Goal: Communication & Community: Ask a question

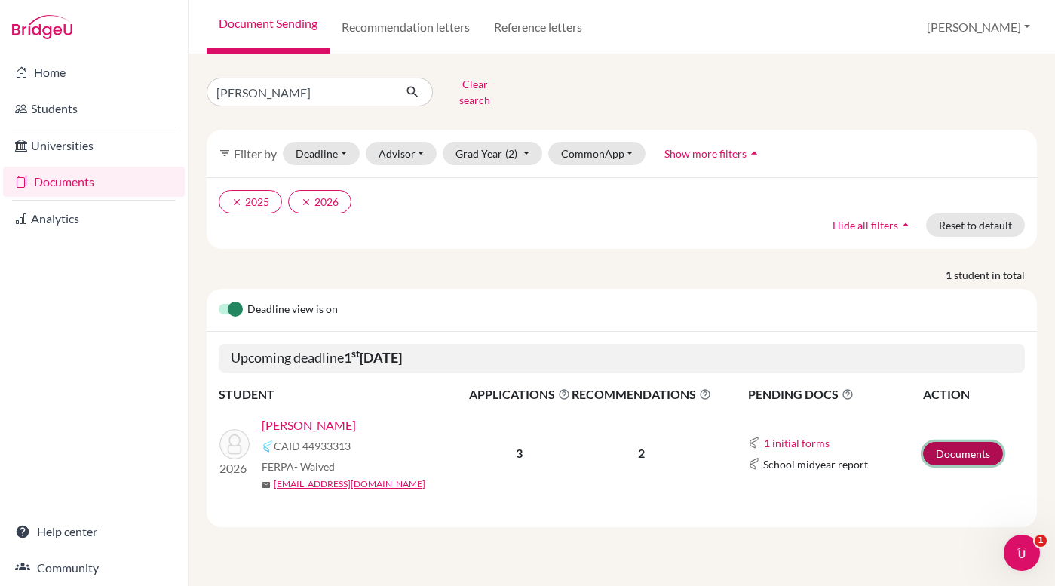
click at [960, 444] on link "Documents" at bounding box center [963, 453] width 80 height 23
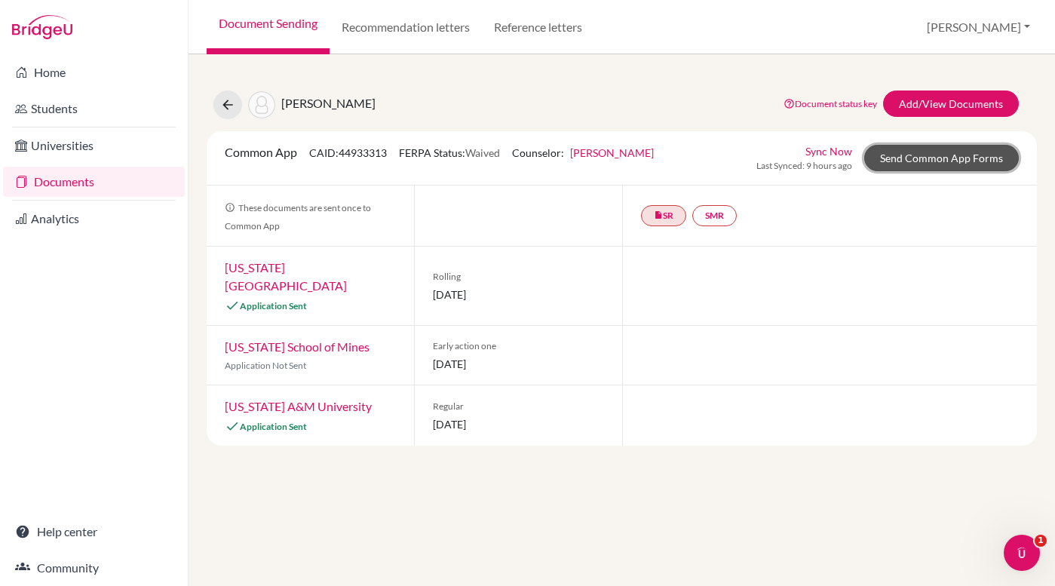
click at [919, 163] on link "Send Common App Forms" at bounding box center [941, 158] width 155 height 26
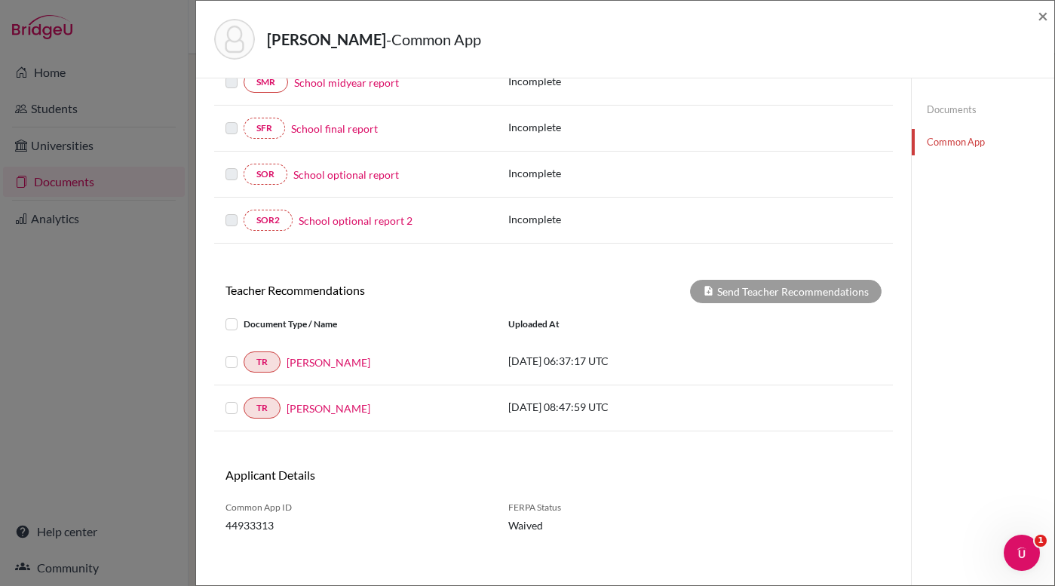
scroll to position [352, 0]
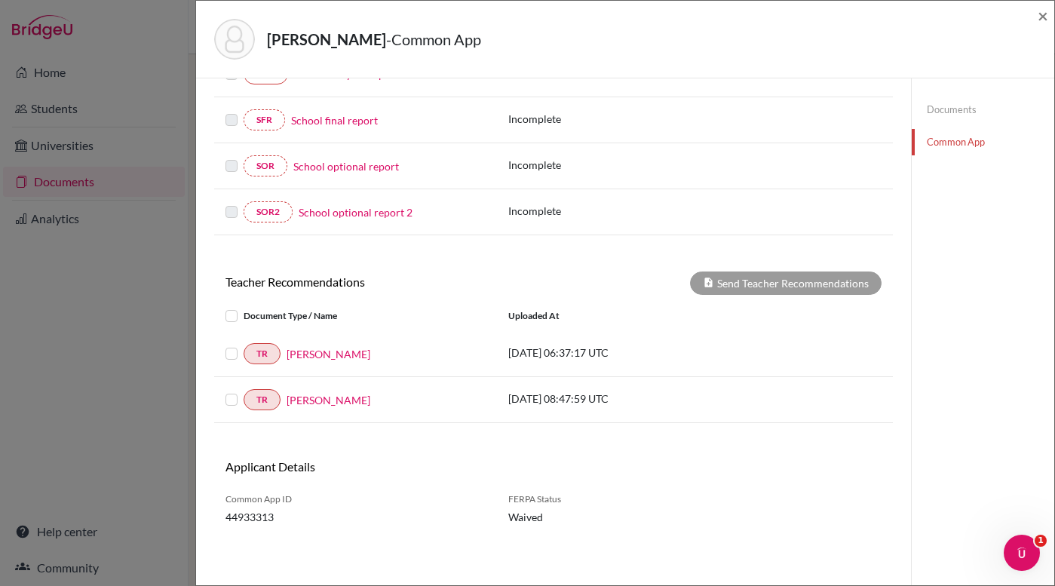
click at [244, 345] on label at bounding box center [244, 345] width 0 height 0
click at [0, 0] on input "checkbox" at bounding box center [0, 0] width 0 height 0
click at [244, 391] on label at bounding box center [244, 391] width 0 height 0
click at [0, 0] on input "checkbox" at bounding box center [0, 0] width 0 height 0
click at [738, 289] on button "Send Teacher Recommendations" at bounding box center [786, 283] width 192 height 23
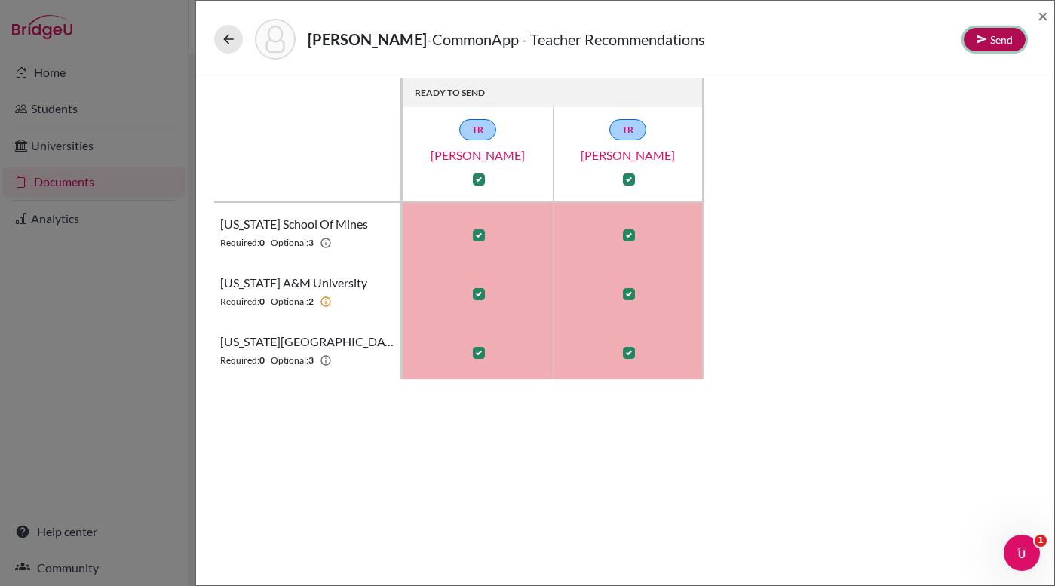
click at [987, 38] on button "Send" at bounding box center [995, 39] width 62 height 23
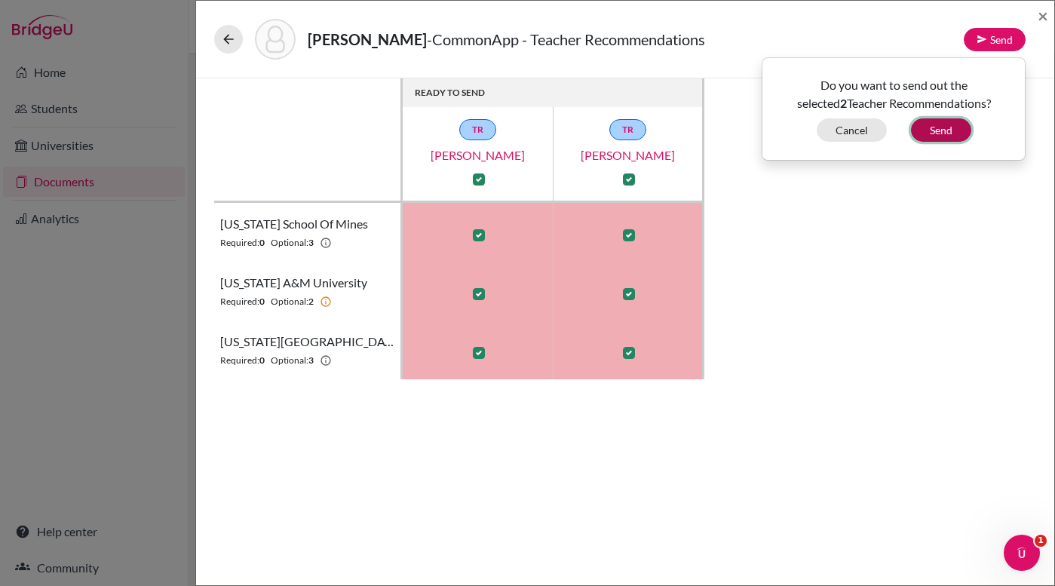
click at [947, 130] on button "Send" at bounding box center [941, 129] width 60 height 23
checkbox input "false"
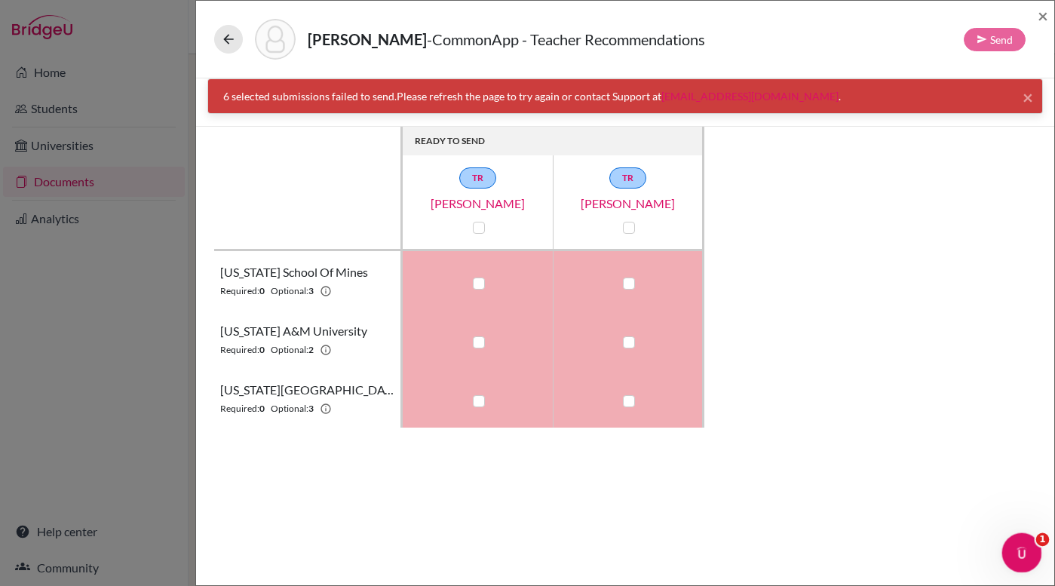
click at [1025, 555] on icon "Open Intercom Messenger" at bounding box center [1020, 551] width 25 height 25
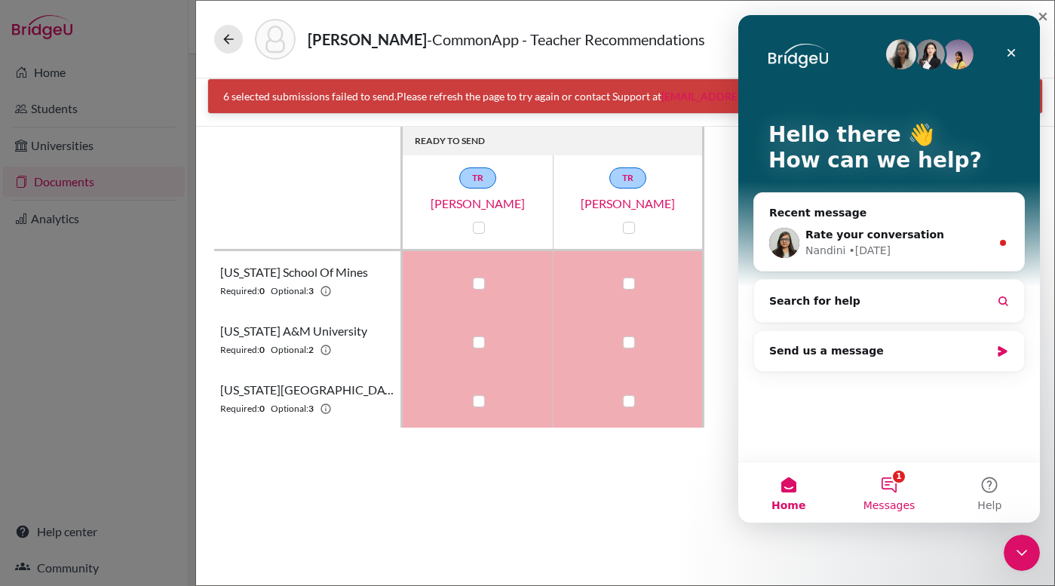
click at [894, 482] on button "1 Messages" at bounding box center [889, 492] width 100 height 60
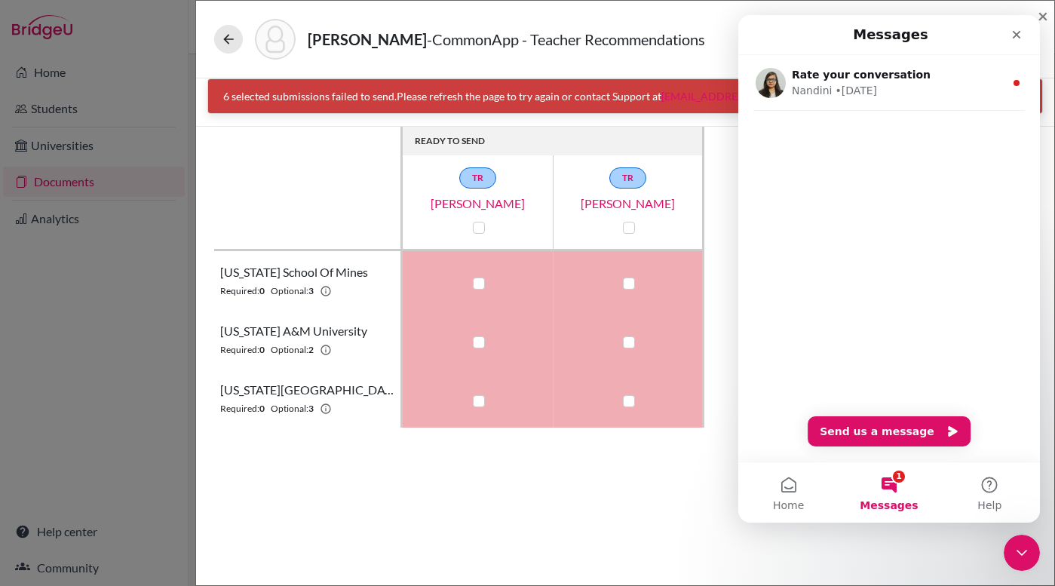
click at [852, 299] on div "Rate your conversation Nandini • 4d ago" at bounding box center [889, 258] width 302 height 407
click at [894, 427] on button "Send us a message" at bounding box center [889, 431] width 163 height 30
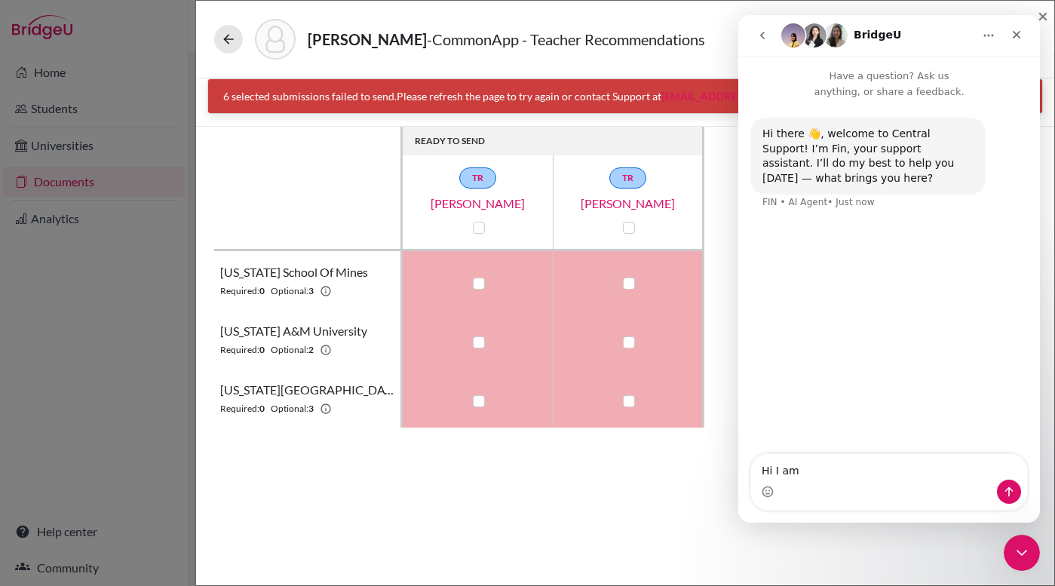
type textarea "Hi I am"
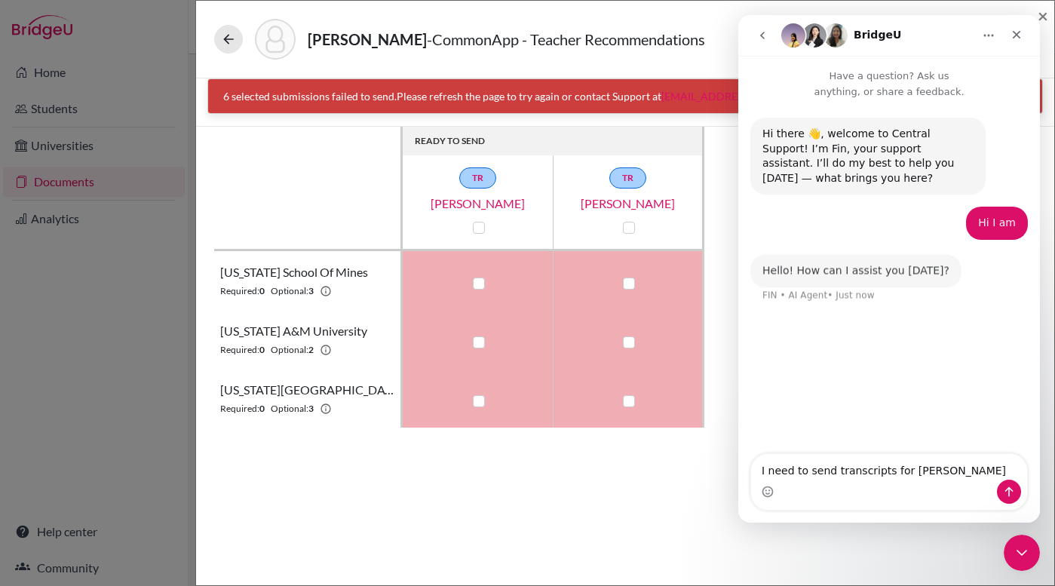
drag, startPoint x: 831, startPoint y: 475, endPoint x: 889, endPoint y: 474, distance: 58.1
click at [889, 474] on textarea "I need to send transcripts for Alexa" at bounding box center [889, 467] width 276 height 26
click at [829, 474] on textarea "I need to sendLOR for Alexa" at bounding box center [889, 467] width 276 height 26
drag, startPoint x: 874, startPoint y: 471, endPoint x: 910, endPoint y: 465, distance: 37.6
click at [910, 468] on textarea "I need to send LOR for Alexa" at bounding box center [889, 467] width 276 height 26
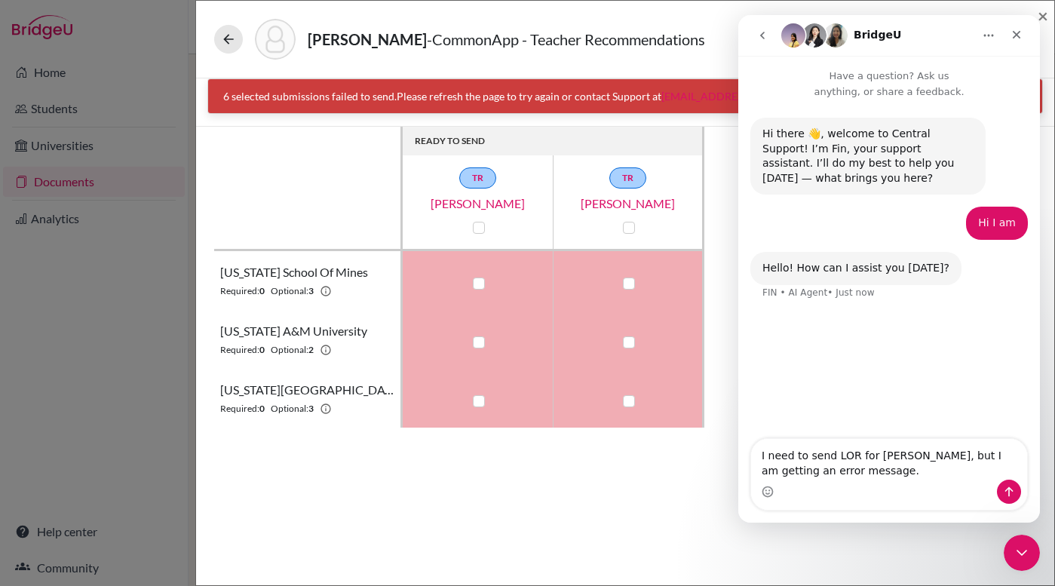
type textarea "I need to send LOR for Alexander Kirkham, but I am getting an error message."
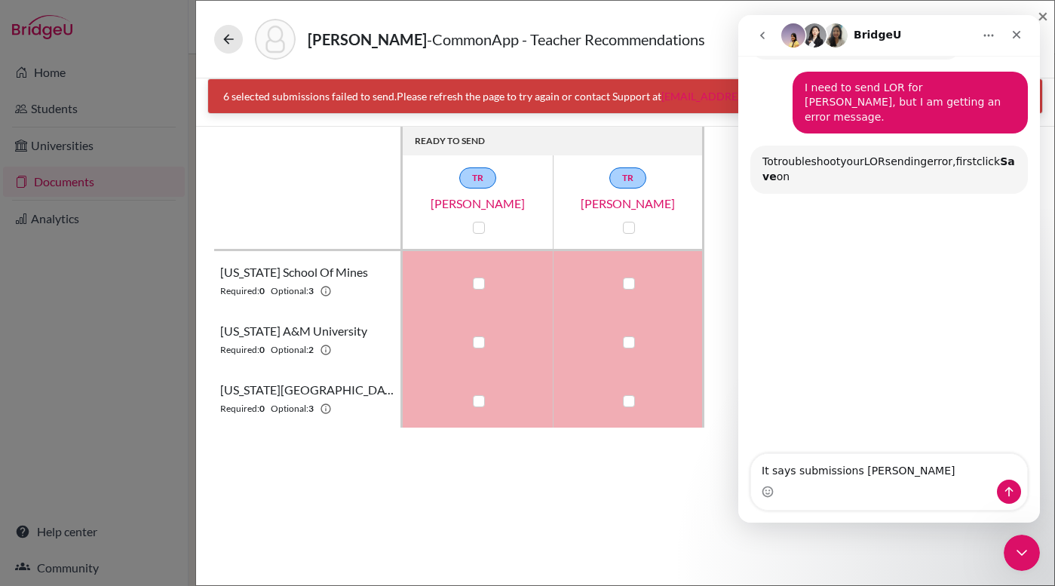
scroll to position [229, 0]
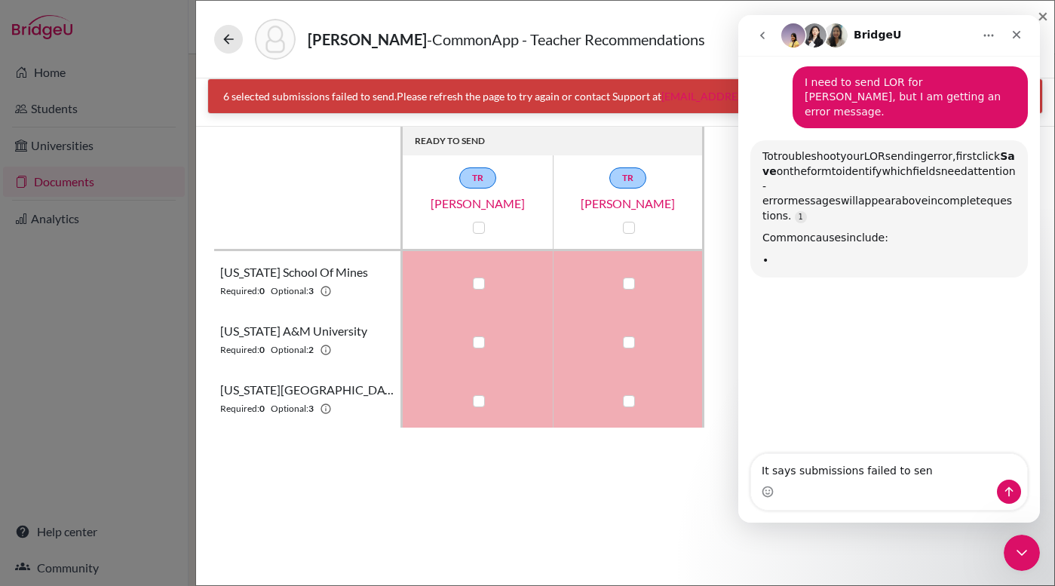
type textarea "It says submissions failed to send"
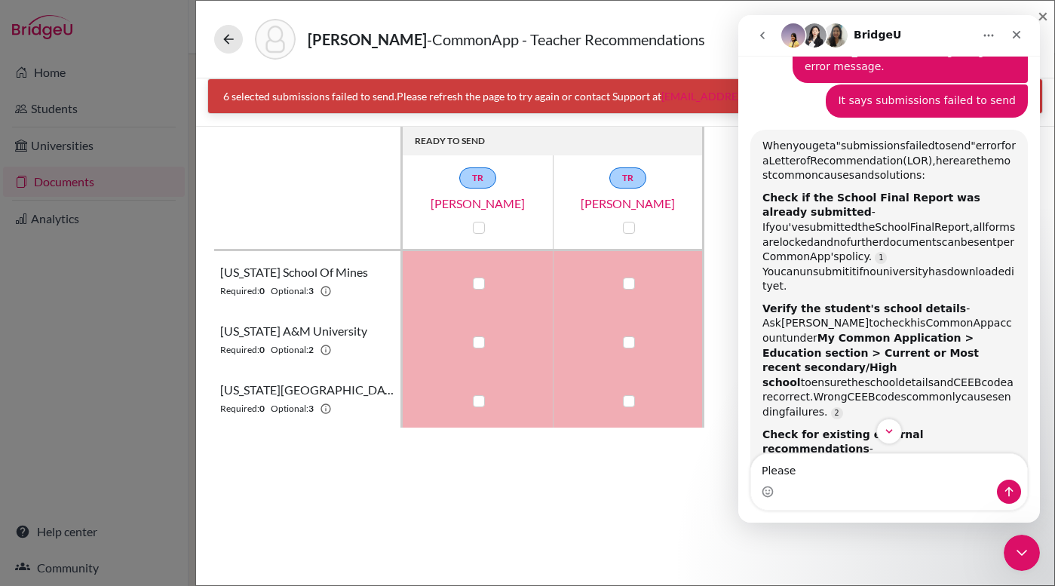
scroll to position [309, 0]
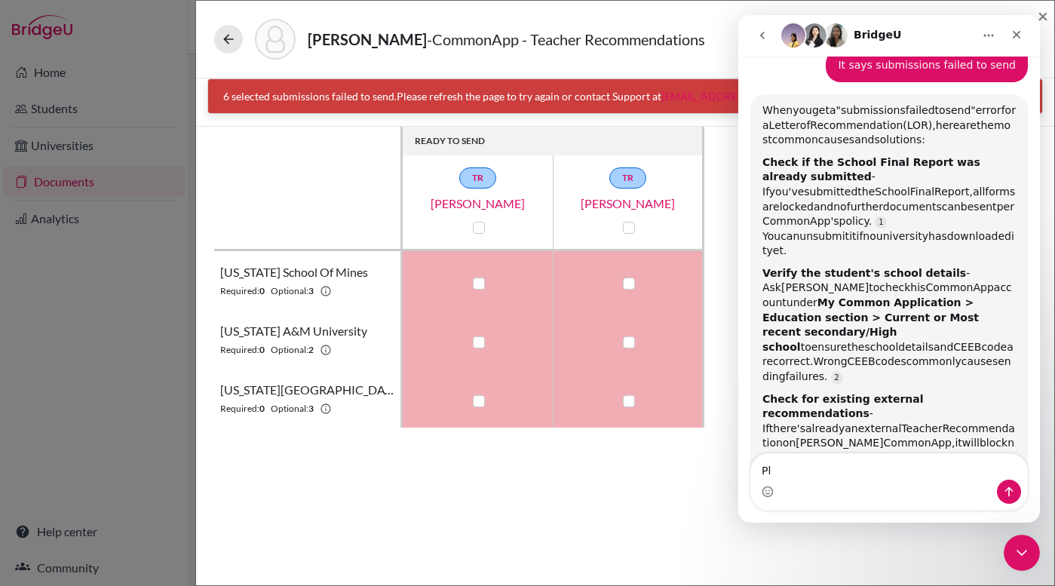
type textarea "P"
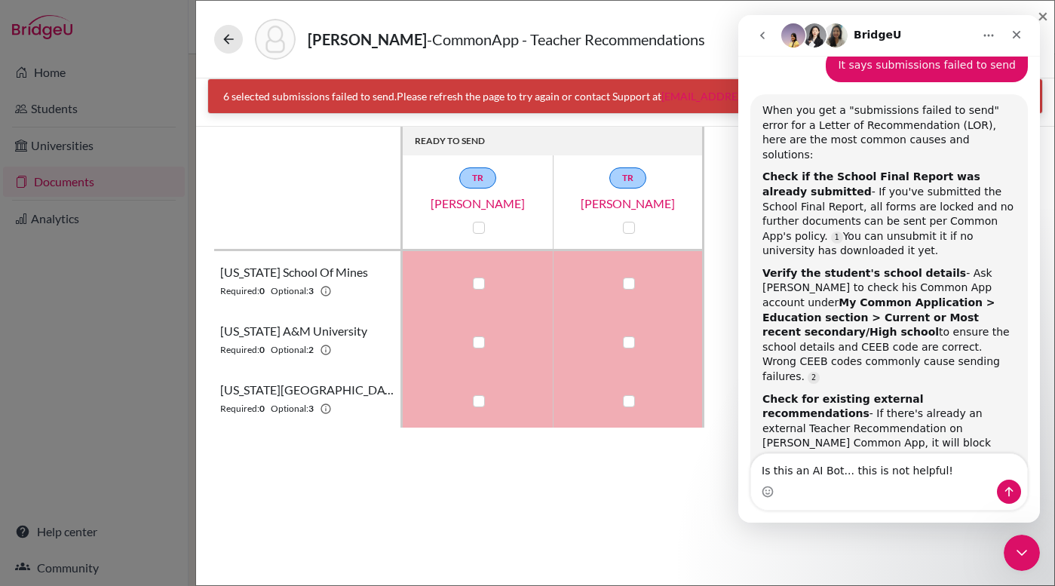
type textarea "Is this an AI Bot... this is not helpful!"
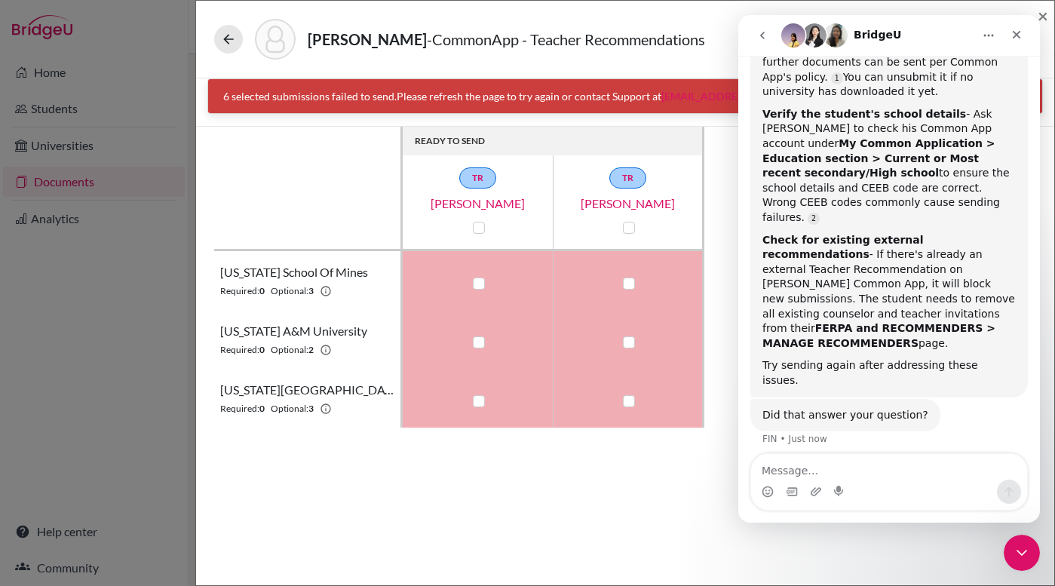
scroll to position [484, 0]
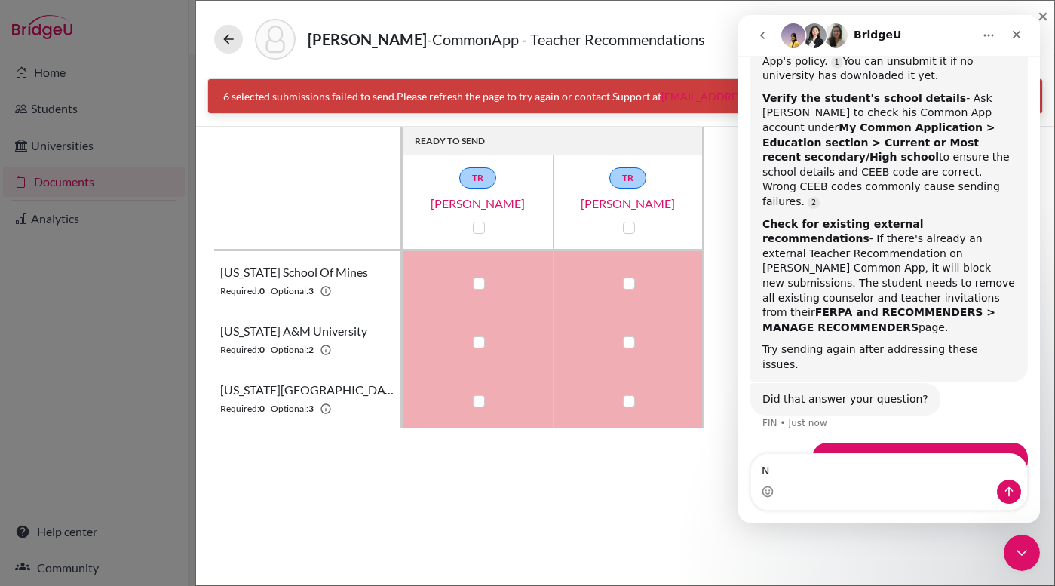
type textarea "No"
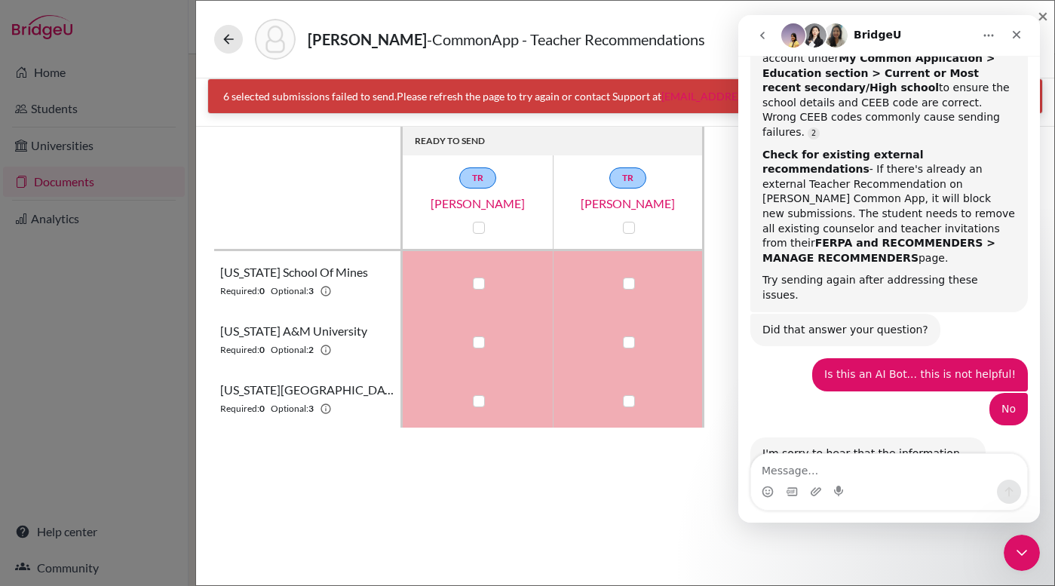
scroll to position [573, 0]
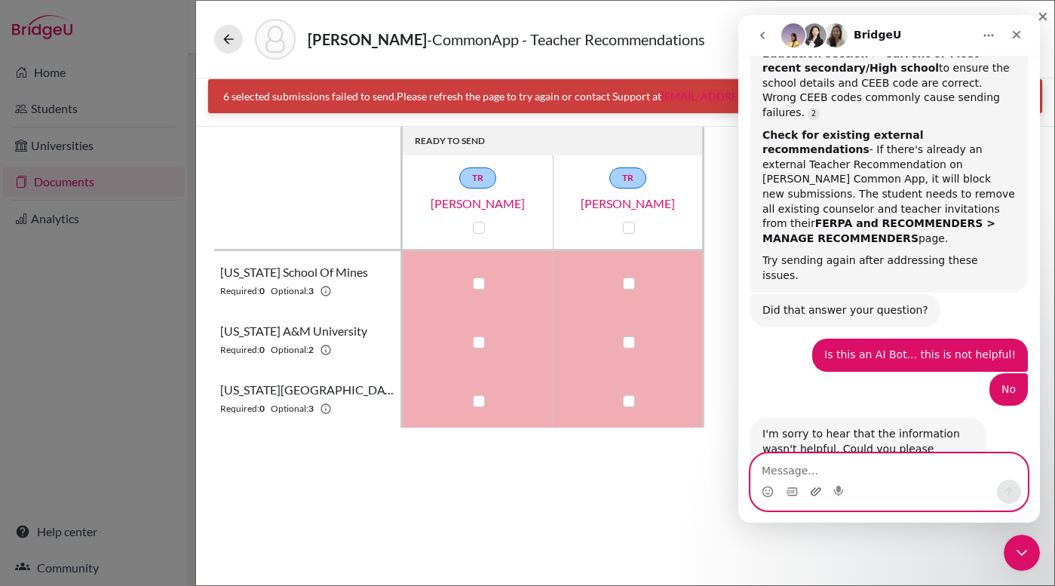
click at [814, 493] on icon "Upload attachment" at bounding box center [816, 492] width 12 height 12
click at [816, 493] on icon "Upload attachment" at bounding box center [816, 492] width 12 height 12
click at [813, 491] on icon "Upload attachment" at bounding box center [816, 492] width 12 height 12
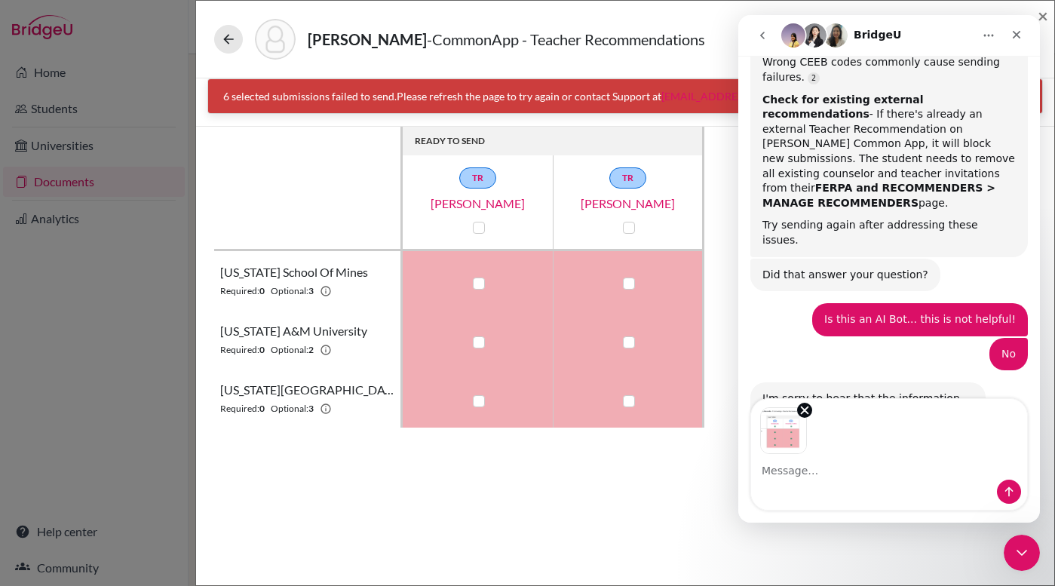
scroll to position [628, 0]
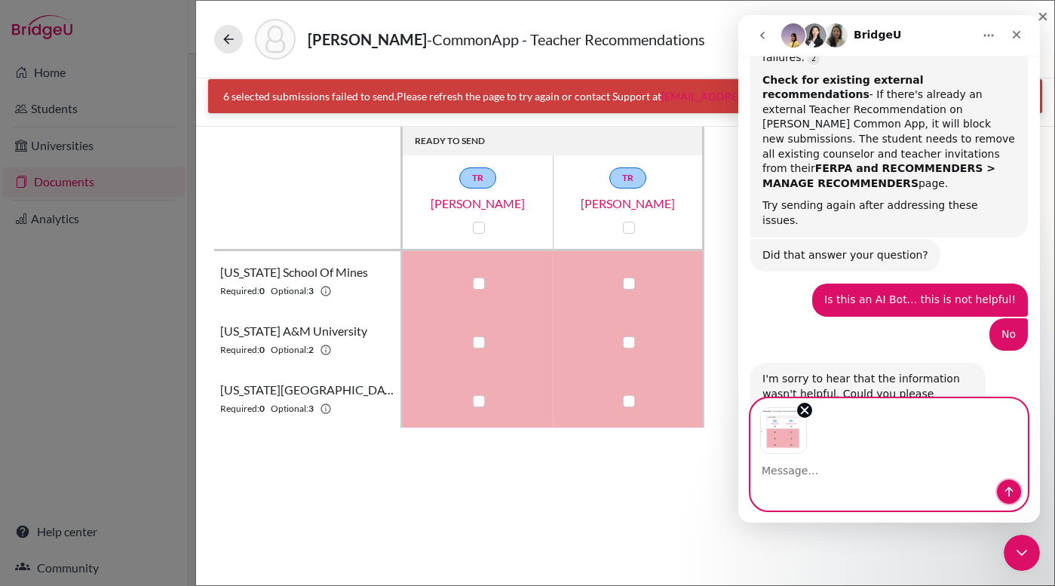
click at [1011, 491] on icon "Send a message…" at bounding box center [1009, 492] width 12 height 12
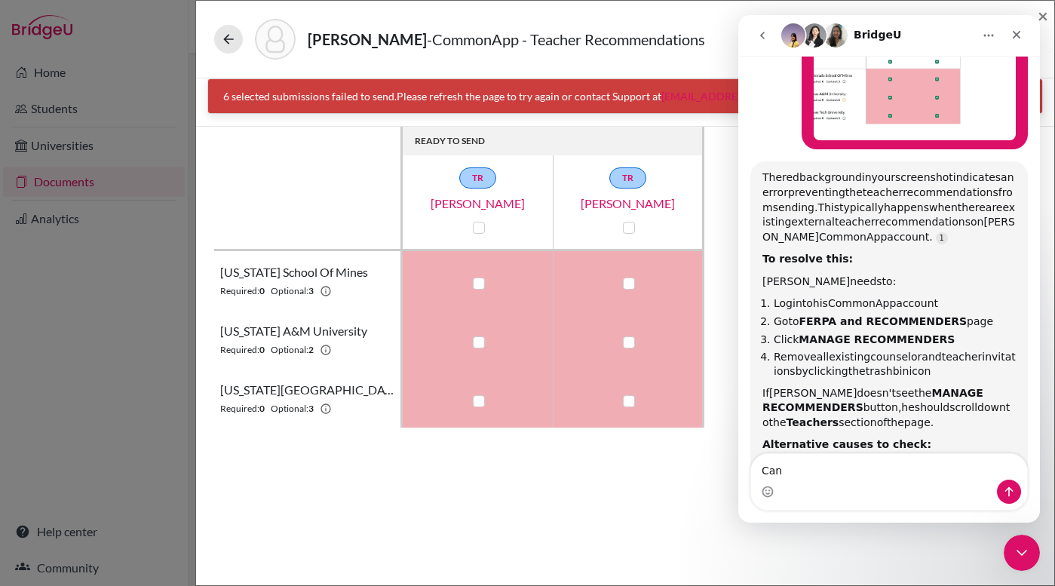
scroll to position [1104, 0]
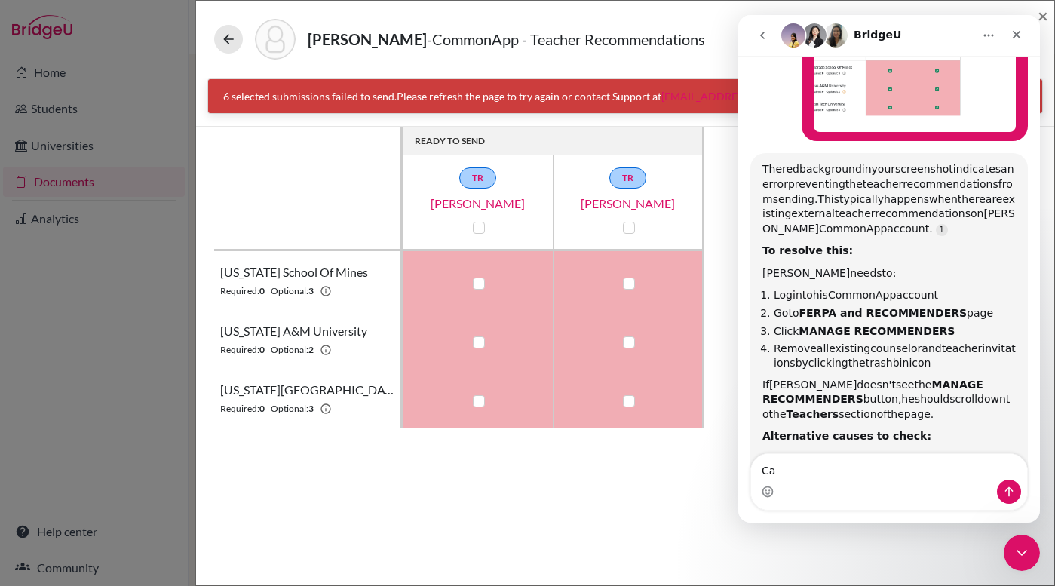
type textarea "C"
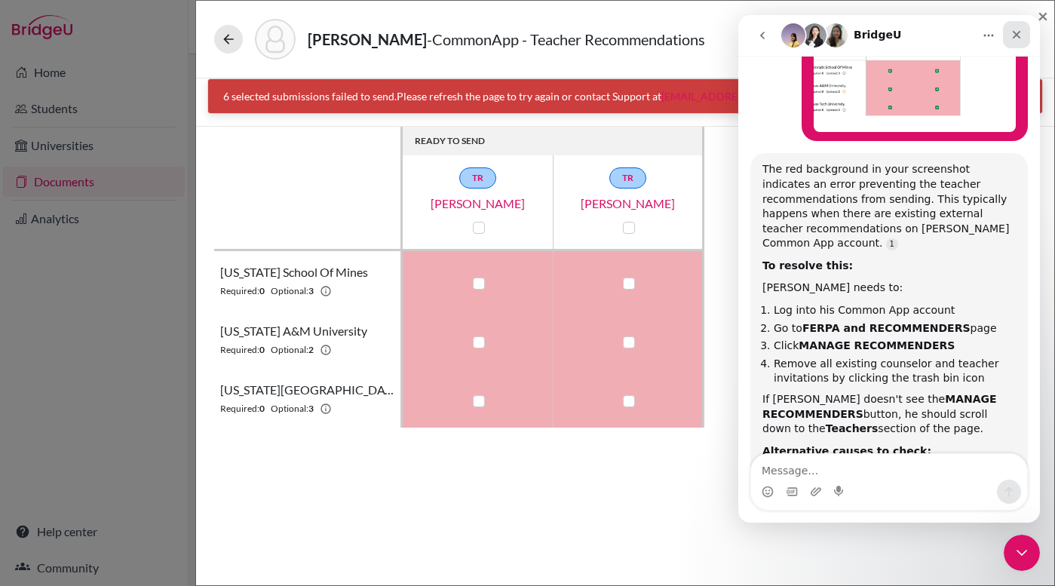
click at [1015, 35] on icon "Close" at bounding box center [1017, 35] width 8 height 8
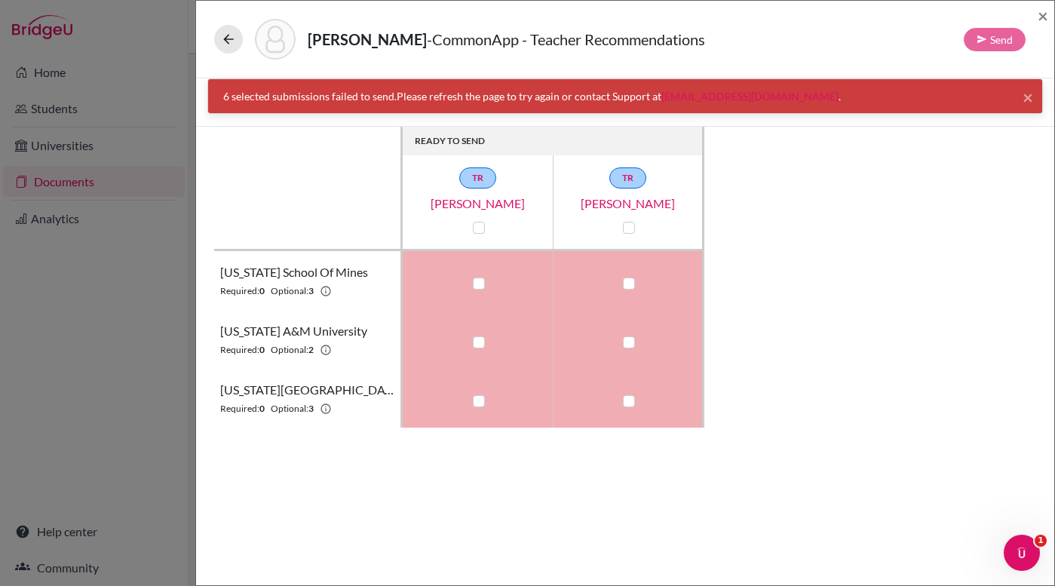
scroll to position [1230, 0]
click at [1022, 553] on icon "Open Intercom Messenger" at bounding box center [1020, 551] width 25 height 25
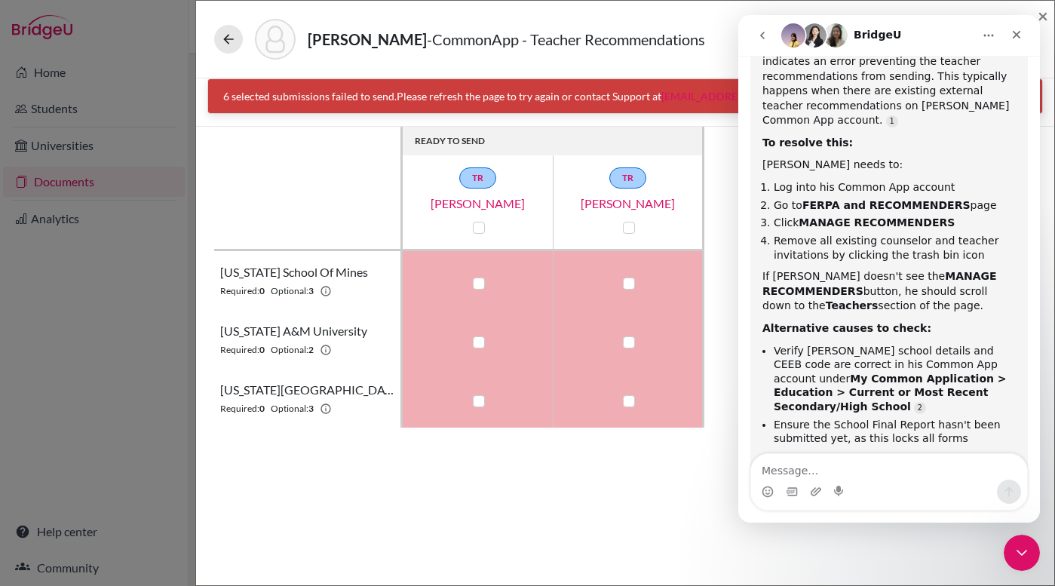
type textarea "s"
drag, startPoint x: 772, startPoint y: 473, endPoint x: 784, endPoint y: 473, distance: 12.1
click at [784, 473] on textarea "NO!" at bounding box center [889, 467] width 276 height 26
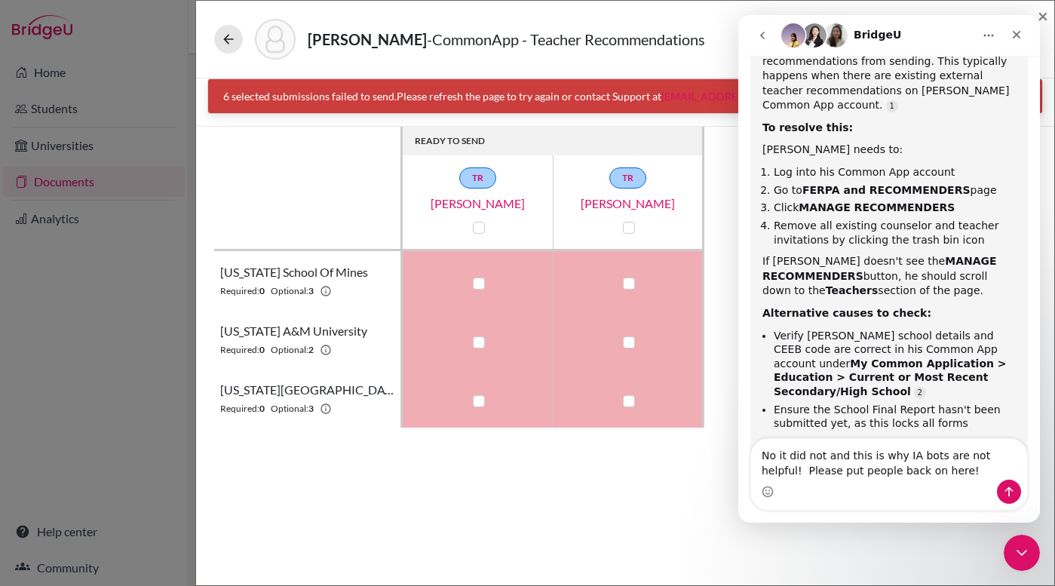
type textarea "No it did not and this is why IA bots are not helpful! Please put people back o…"
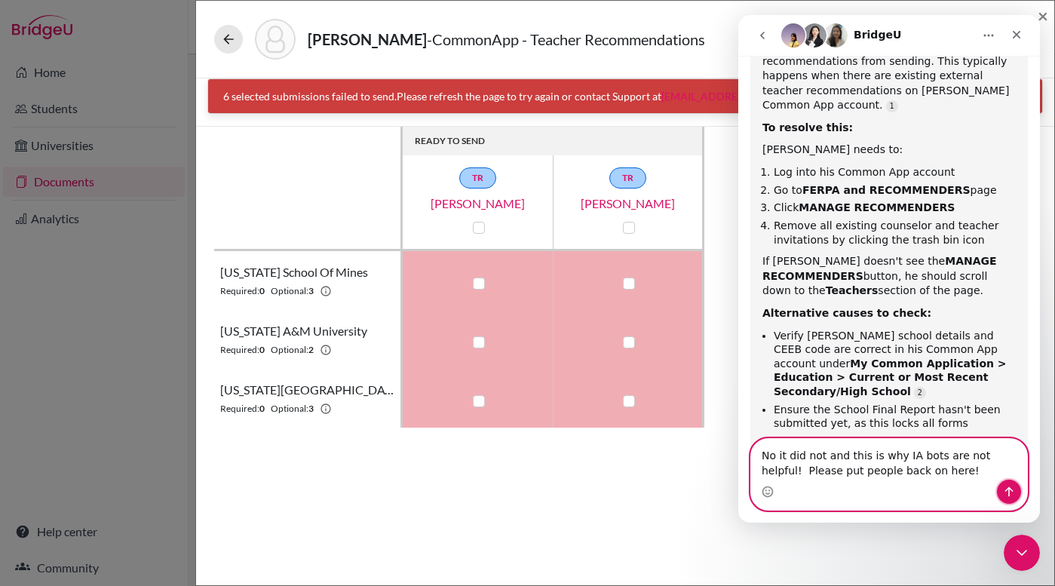
click at [1015, 490] on button "Send a message…" at bounding box center [1009, 492] width 24 height 24
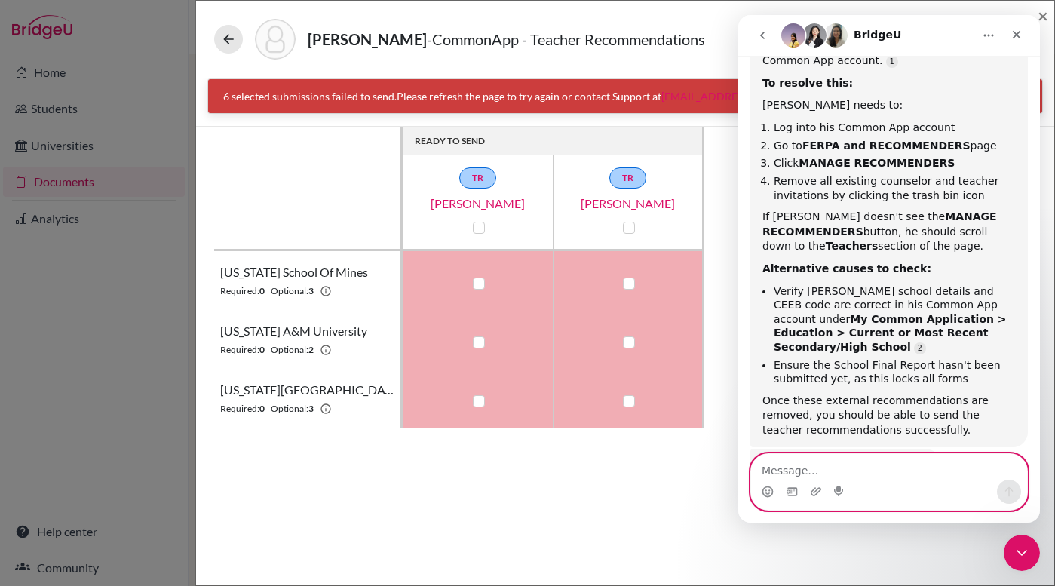
scroll to position [1338, 0]
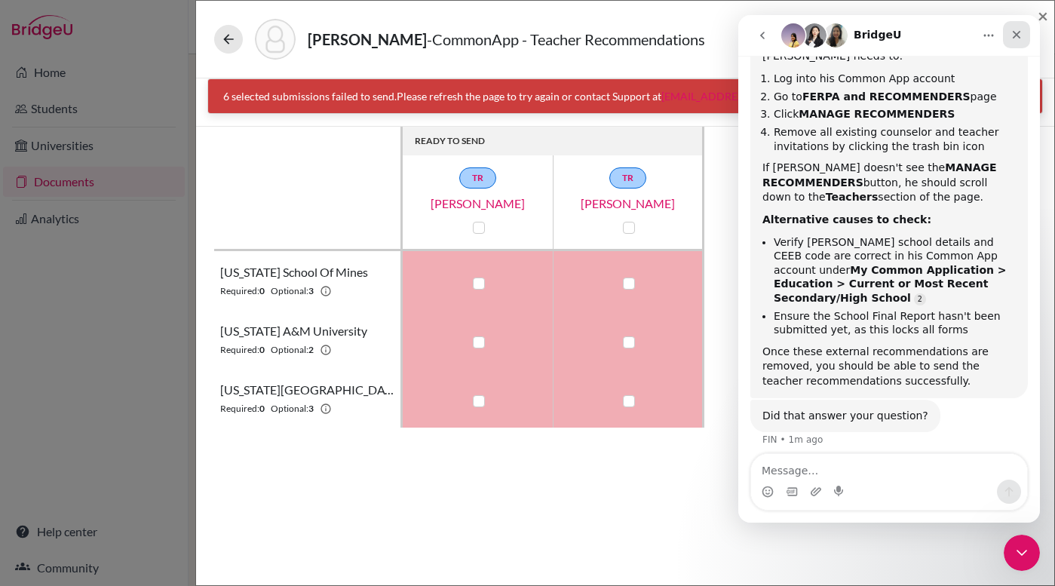
click at [1018, 32] on icon "Close" at bounding box center [1017, 35] width 8 height 8
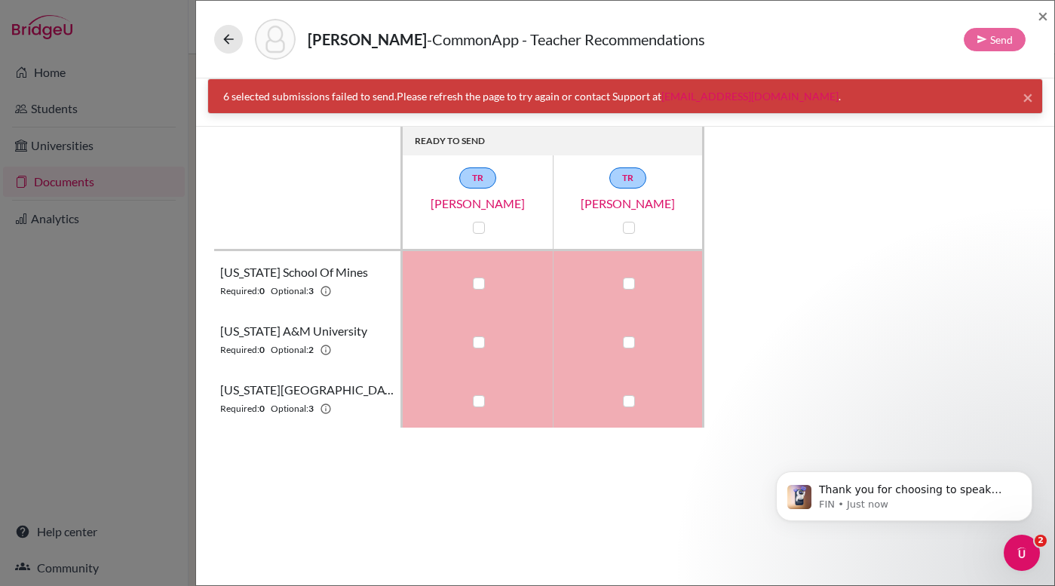
scroll to position [1465, 0]
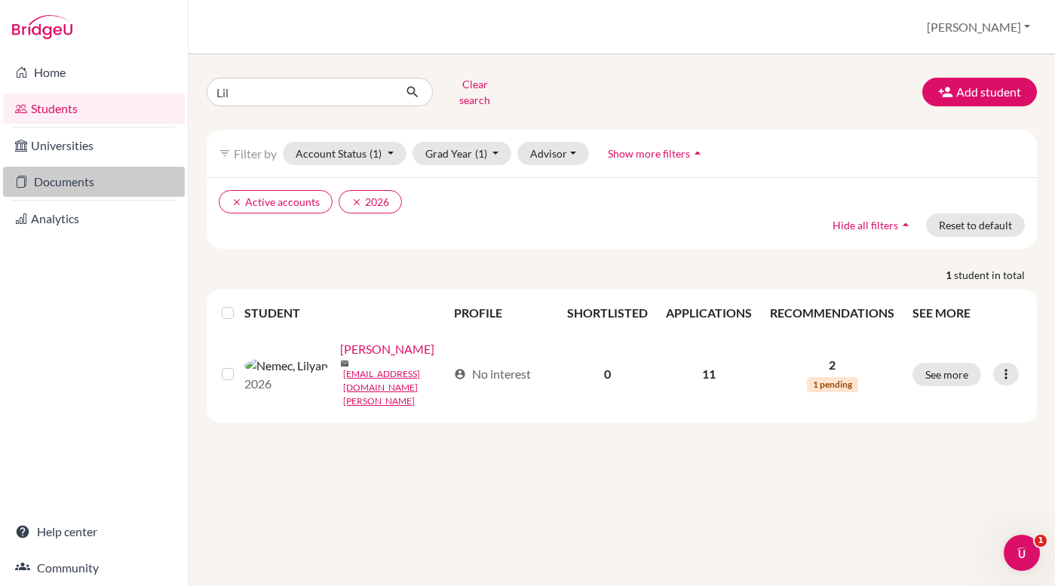
click at [92, 175] on link "Documents" at bounding box center [94, 182] width 182 height 30
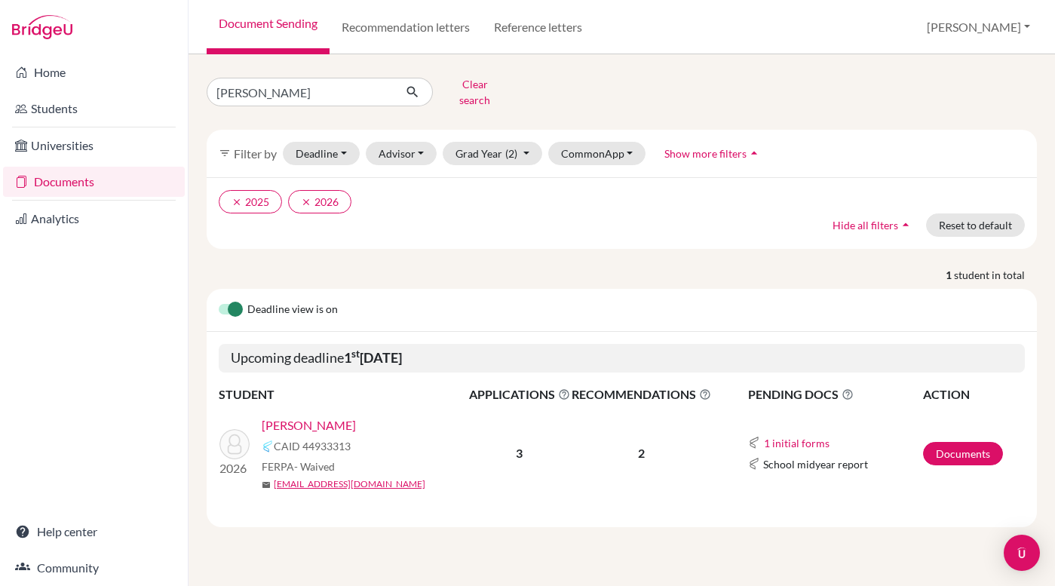
click at [353, 416] on link "[PERSON_NAME]" at bounding box center [309, 425] width 94 height 18
